Goal: Information Seeking & Learning: Learn about a topic

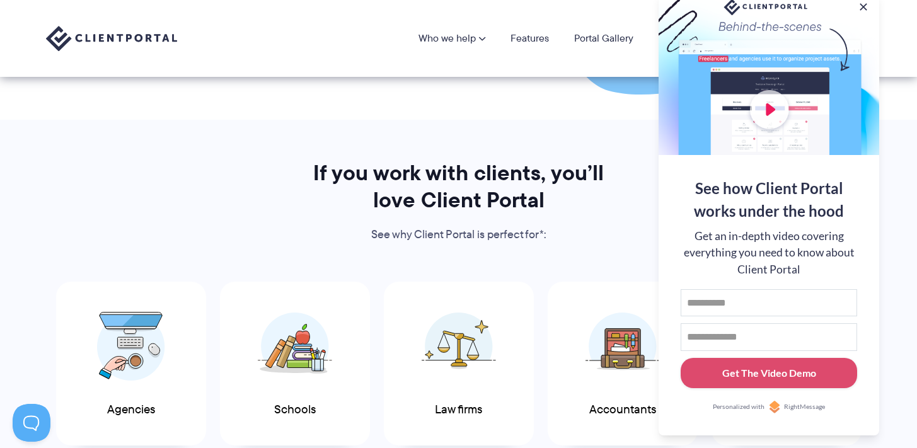
click at [548, 142] on section "If you work with clients, you’ll love Client Portal See why Client Portal is pe…" at bounding box center [458, 337] width 917 height 435
click at [735, 304] on input "First name" at bounding box center [768, 303] width 176 height 28
click at [736, 334] on input "Email address" at bounding box center [768, 337] width 176 height 28
click at [583, 201] on h2 "If you work with clients, you’ll love Client Portal" at bounding box center [458, 186] width 325 height 54
click at [707, 299] on input "First name" at bounding box center [768, 303] width 176 height 28
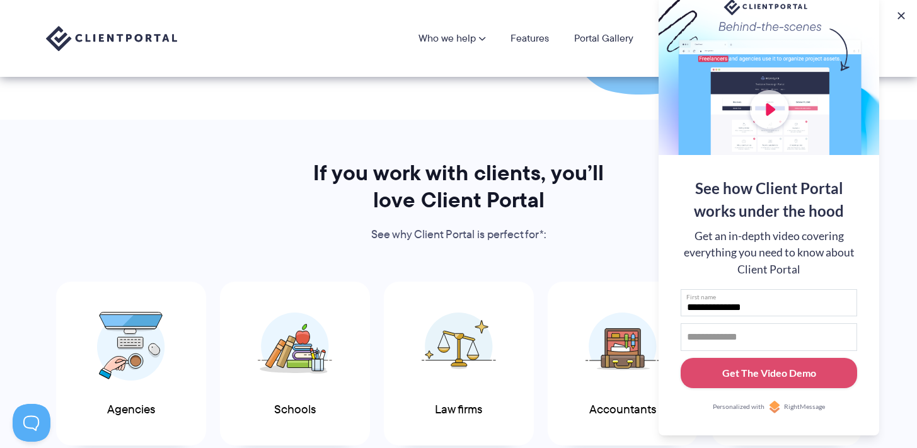
type input "**********"
click at [701, 331] on input "Email address" at bounding box center [768, 337] width 176 height 28
type input "**********"
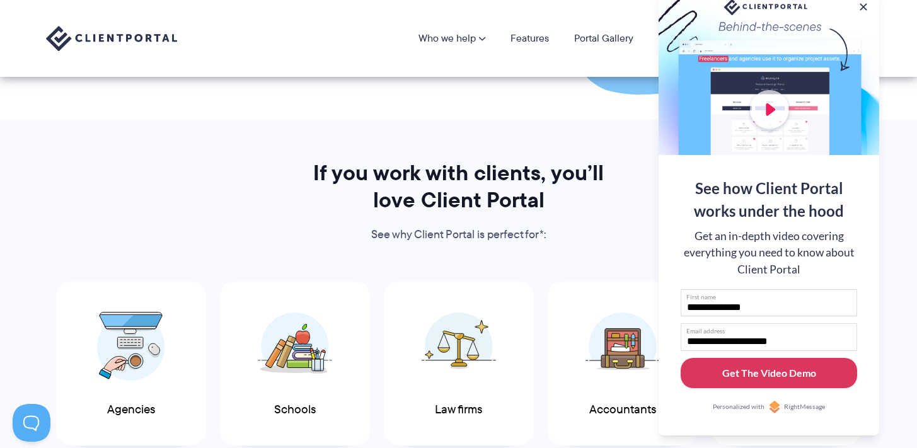
click at [753, 381] on button "Get The Video Demo" at bounding box center [768, 373] width 176 height 31
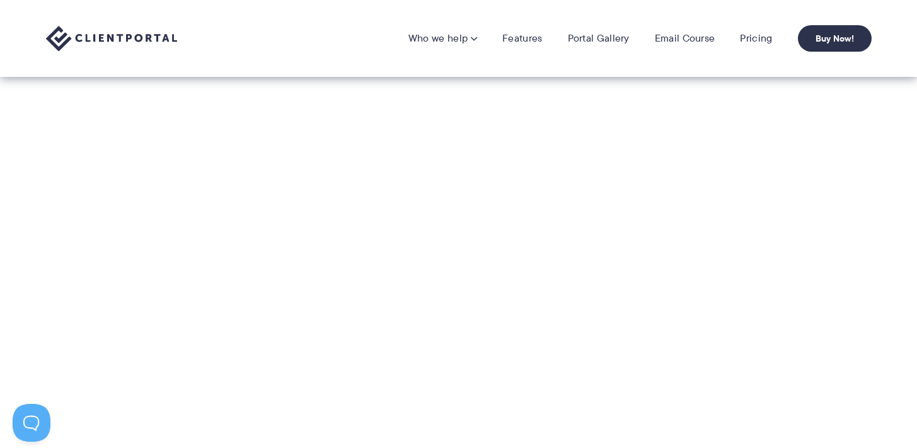
scroll to position [234, 0]
click at [49, 197] on section "Thanks for watching the demo. I look forward to seeing how Client Portal change…" at bounding box center [458, 323] width 917 height 434
